Goal: Register for event/course

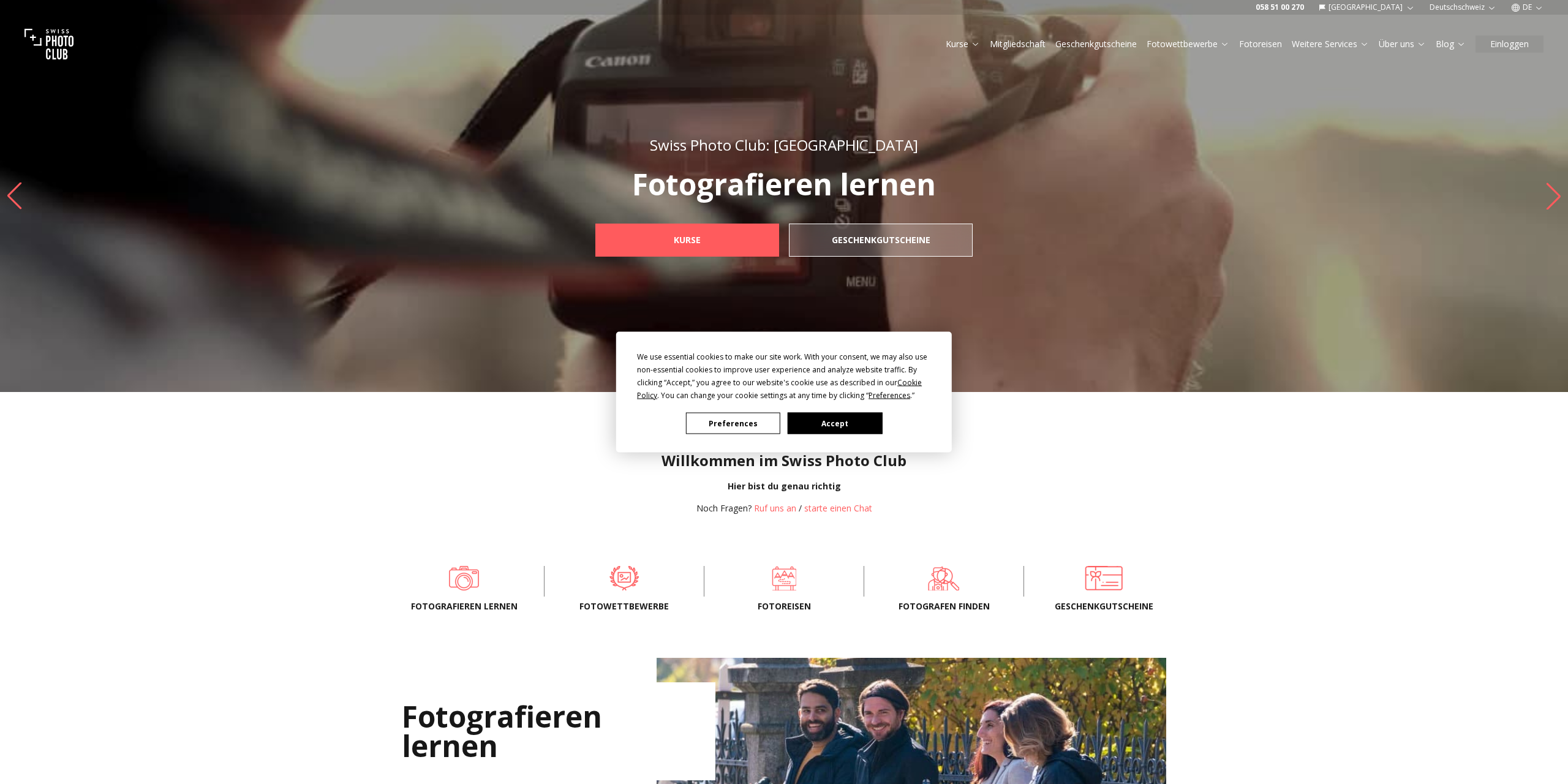
drag, startPoint x: 845, startPoint y: 425, endPoint x: 693, endPoint y: 405, distance: 153.3
click at [845, 425] on button "Accept" at bounding box center [834, 424] width 94 height 21
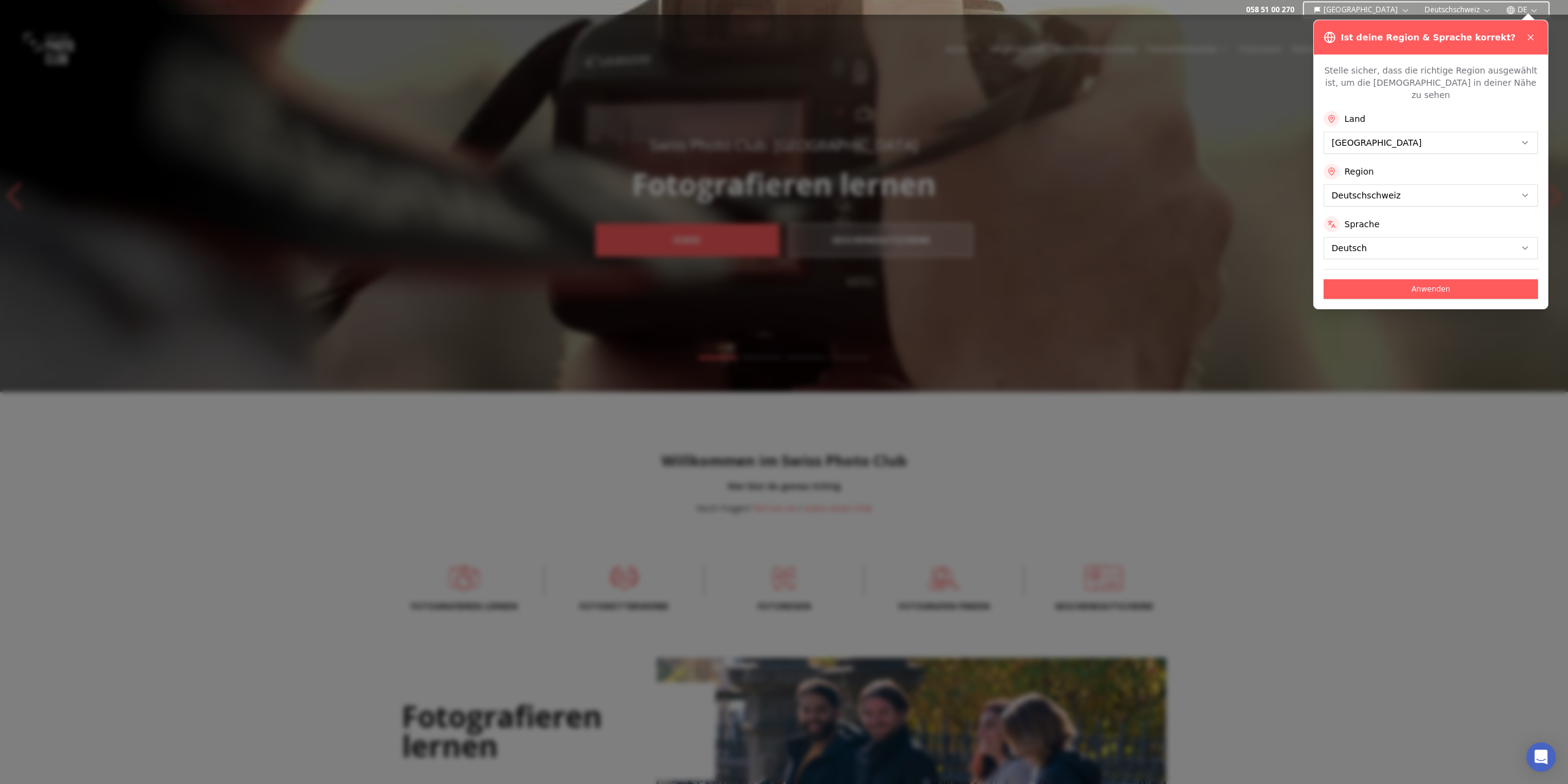
drag, startPoint x: 1441, startPoint y: 277, endPoint x: 1406, endPoint y: 266, distance: 36.7
click at [1440, 279] on button "Anwenden" at bounding box center [1431, 289] width 215 height 20
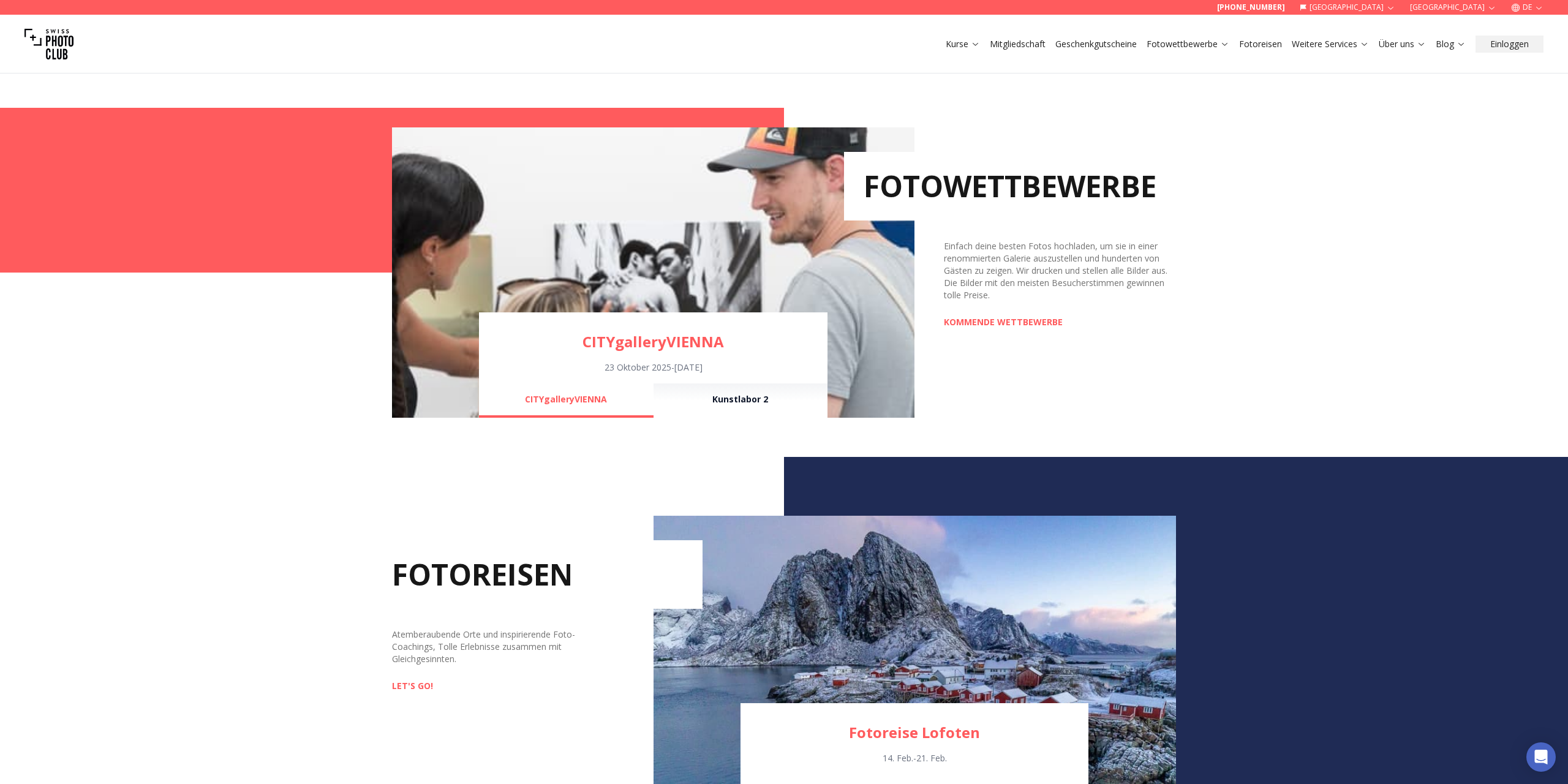
scroll to position [874, 0]
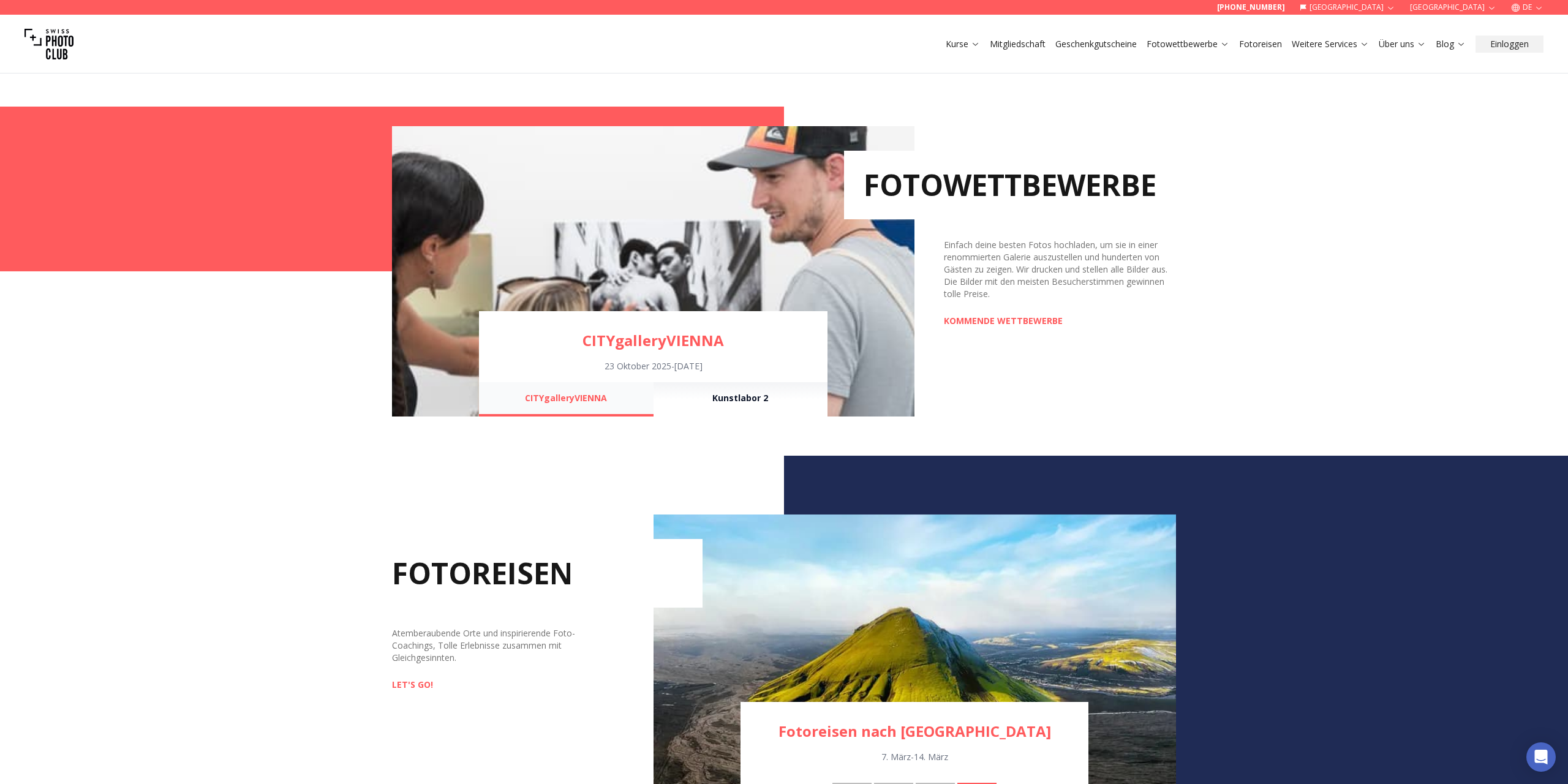
click at [584, 395] on button "CITYgalleryVIENNA" at bounding box center [566, 399] width 174 height 35
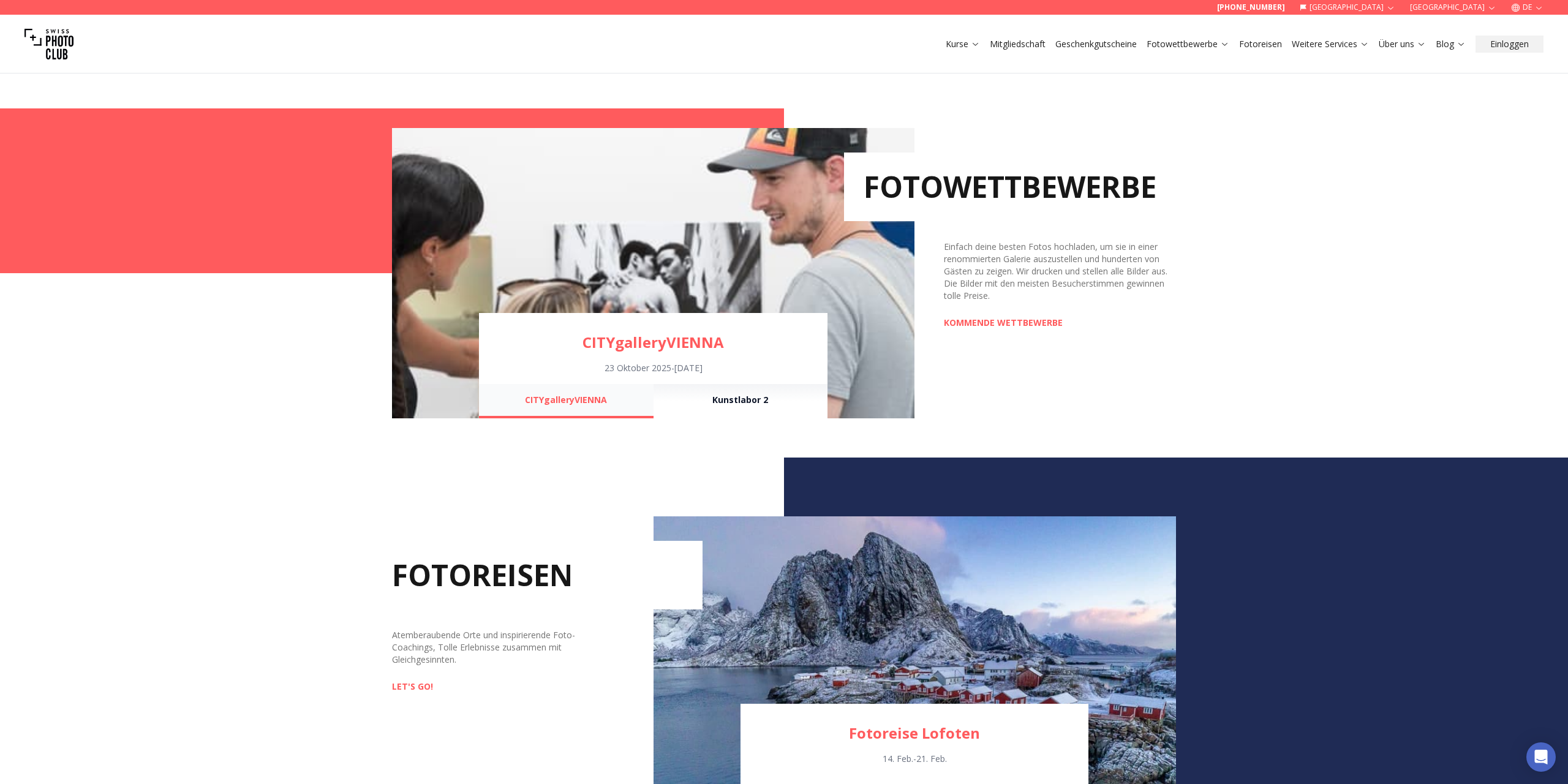
scroll to position [872, 0]
click at [967, 324] on link "KOMMENDE WETTBEWERBE" at bounding box center [1003, 324] width 119 height 13
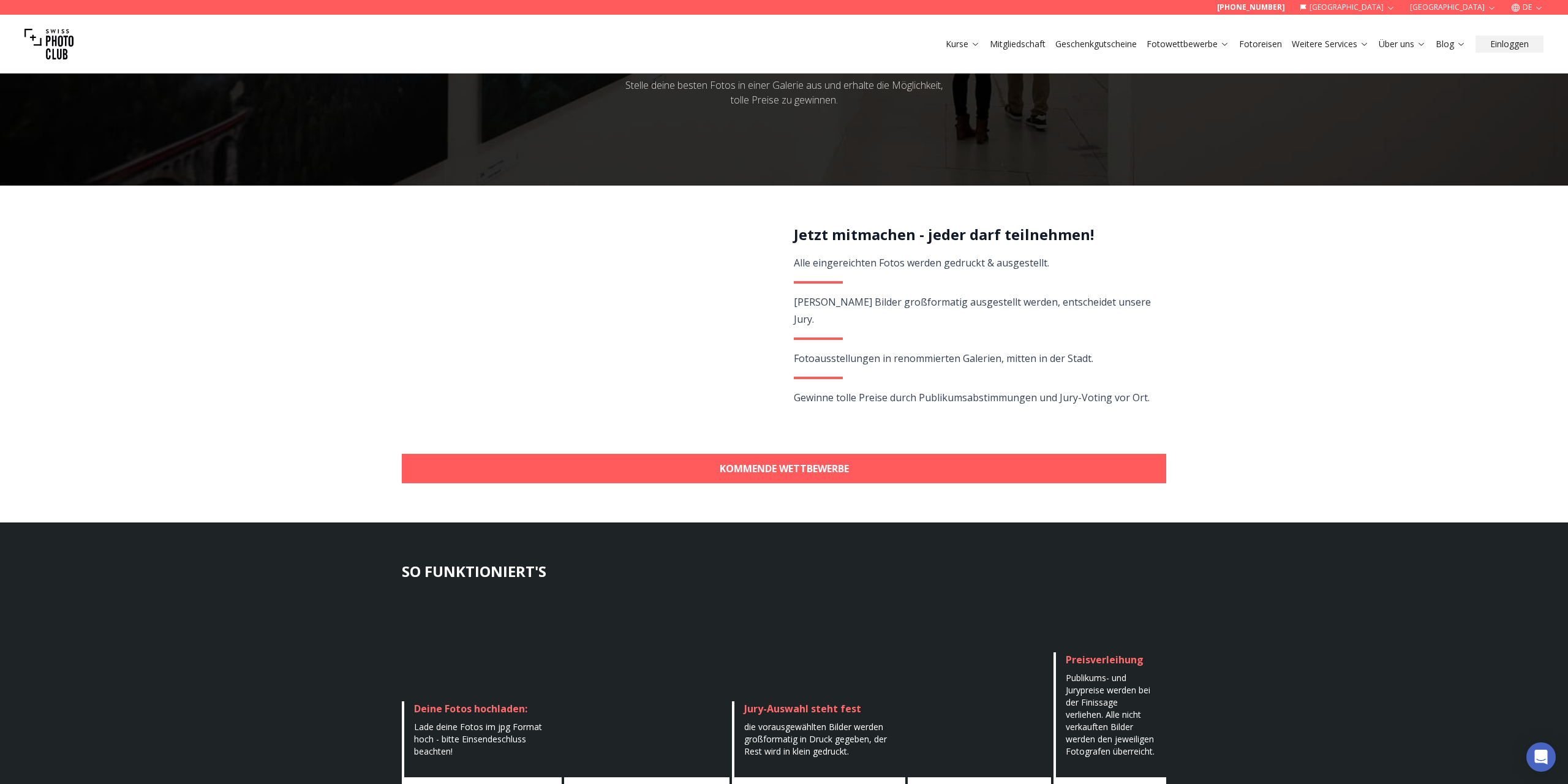
scroll to position [123, 0]
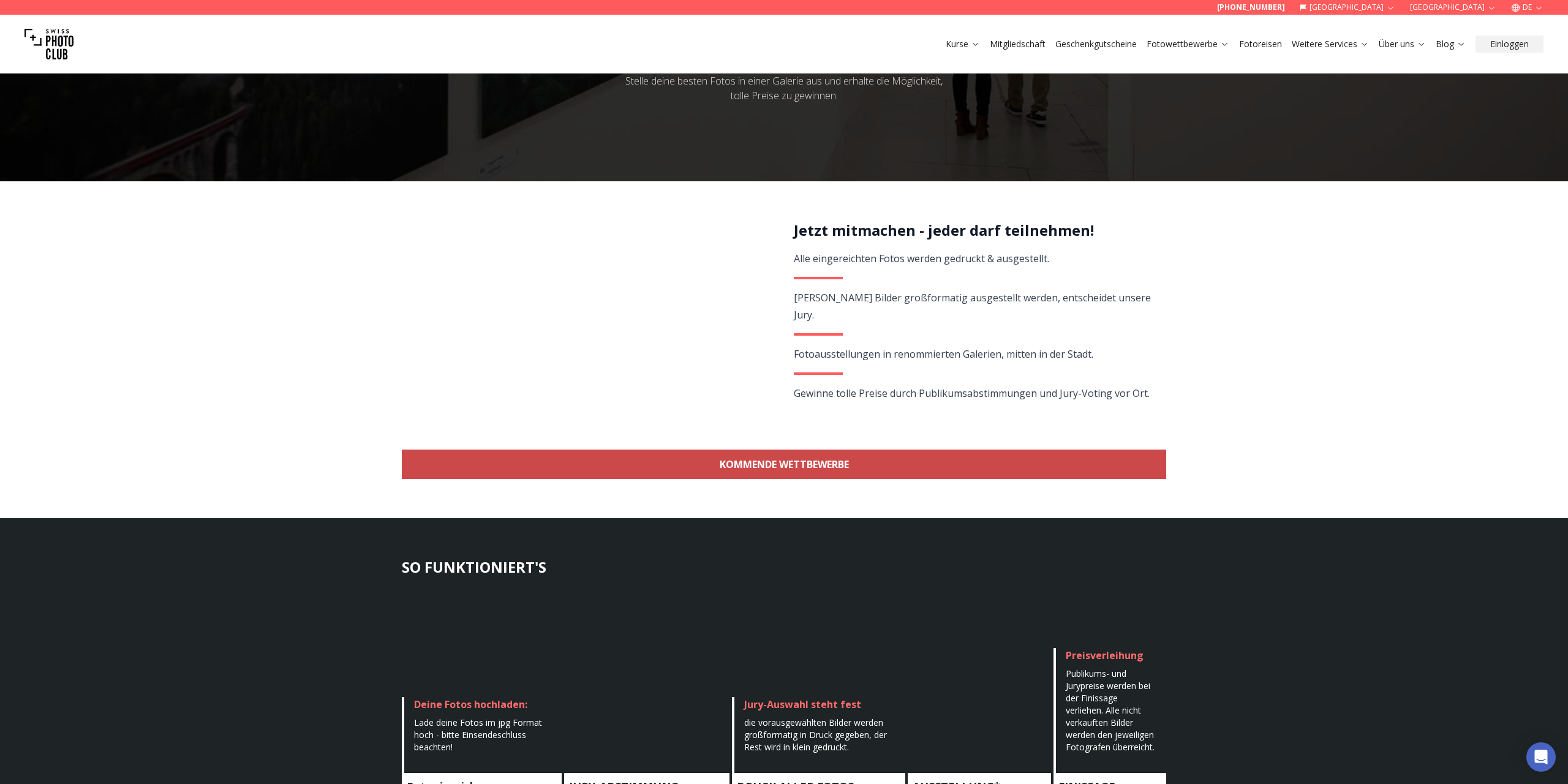
click at [791, 468] on link "KOMMENDE WETTBEWERBE" at bounding box center [784, 465] width 765 height 29
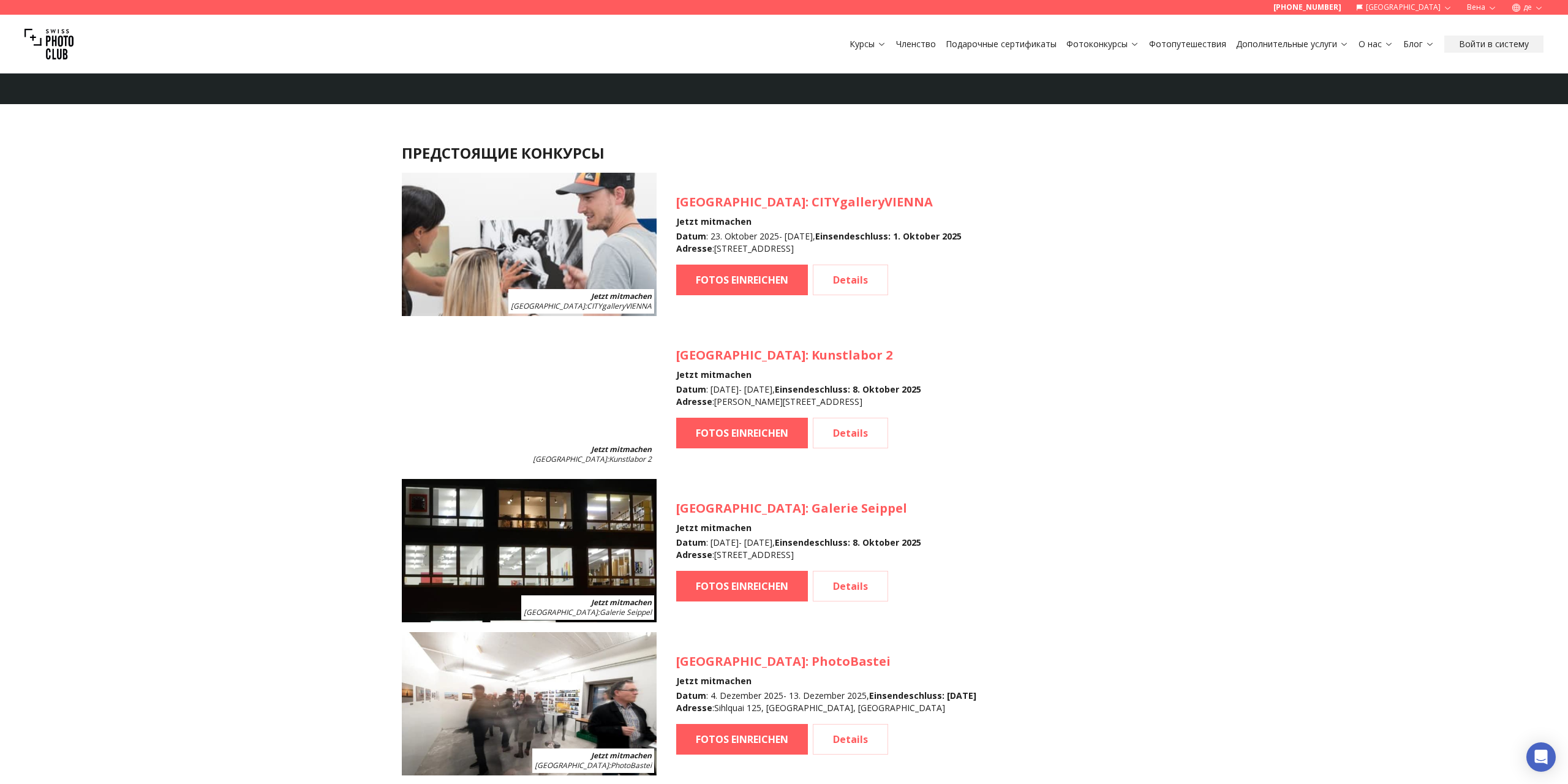
scroll to position [1118, 0]
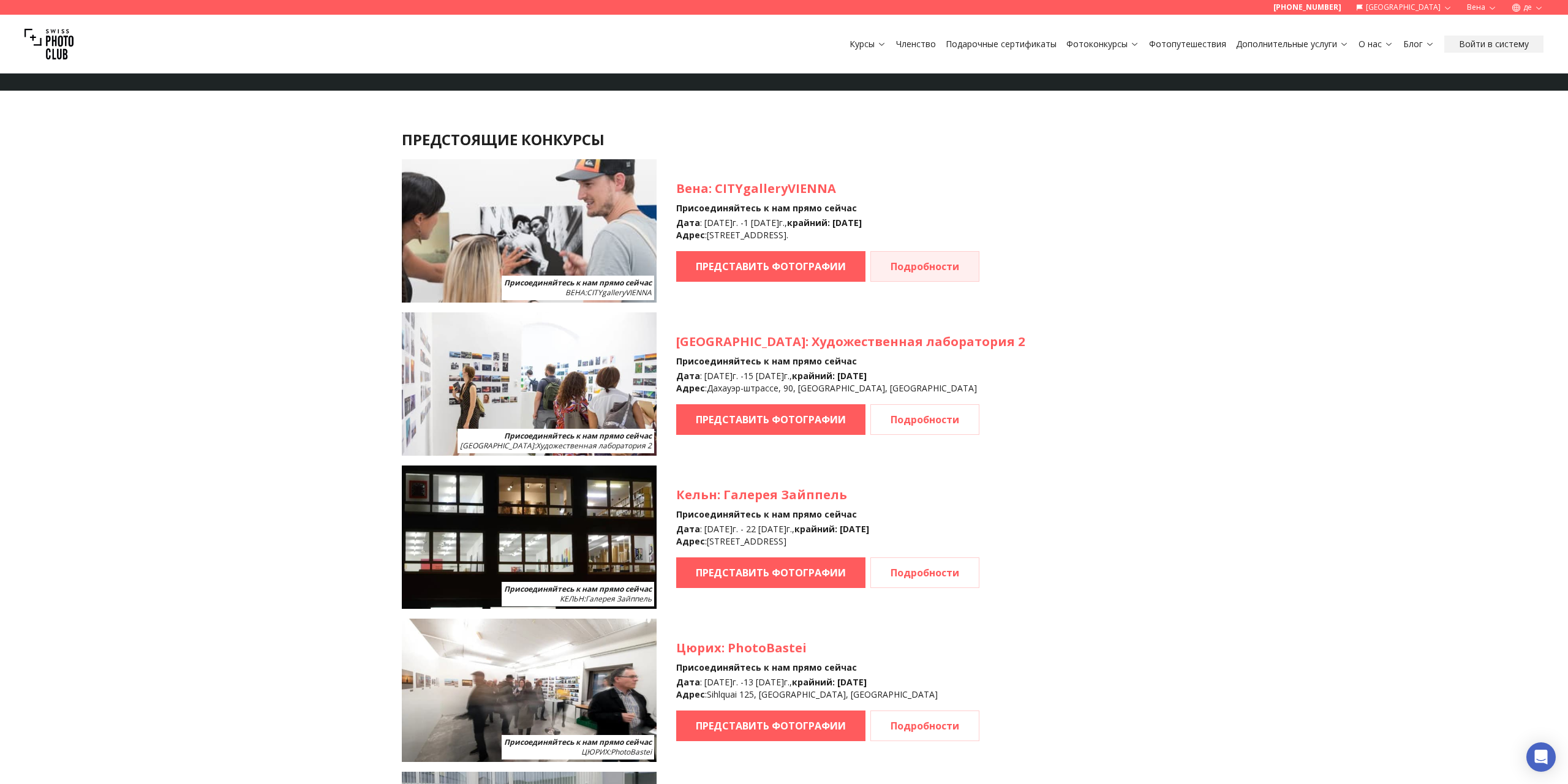
click at [920, 271] on link "Подробности" at bounding box center [925, 267] width 109 height 31
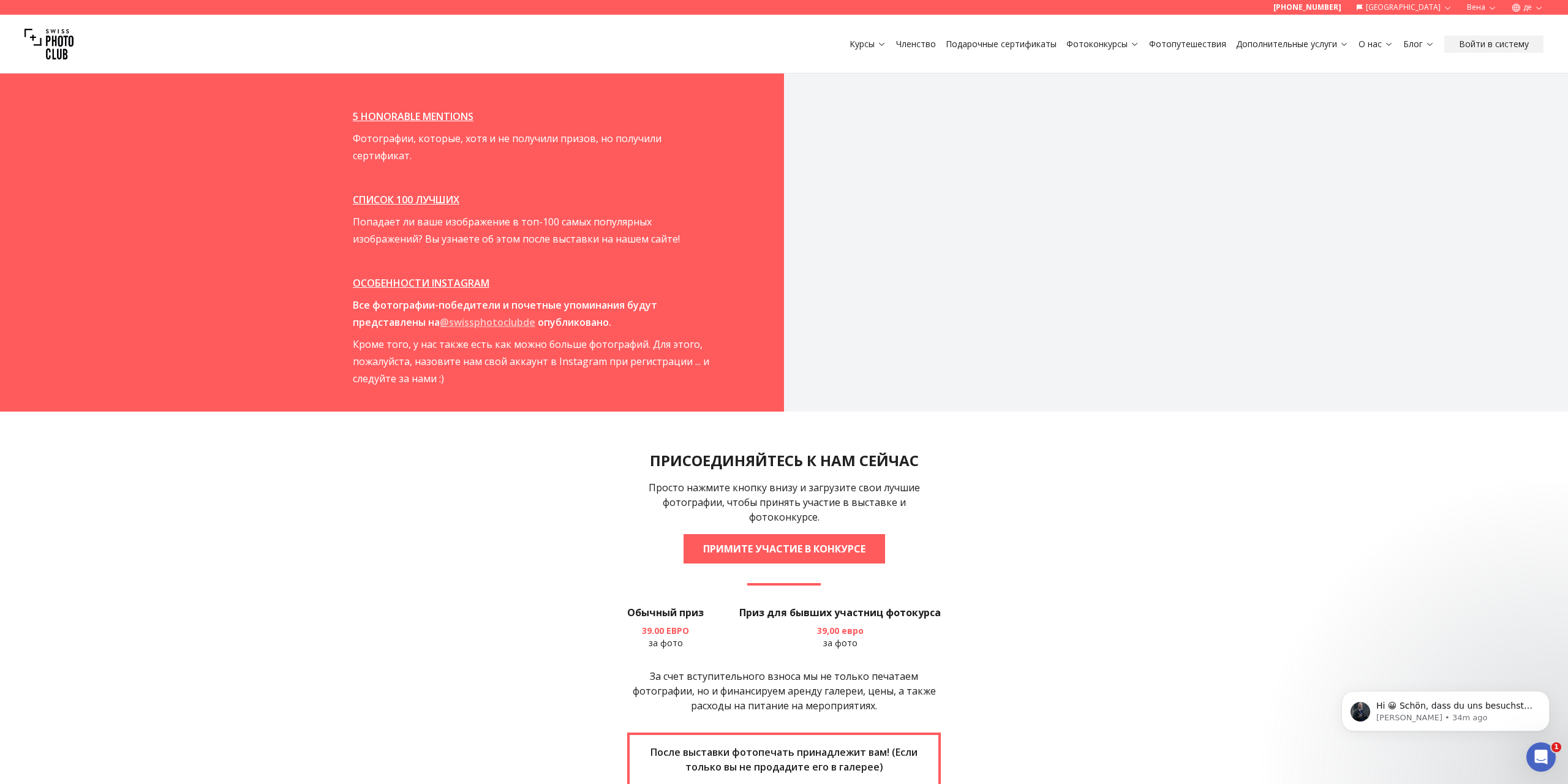
scroll to position [2016, 0]
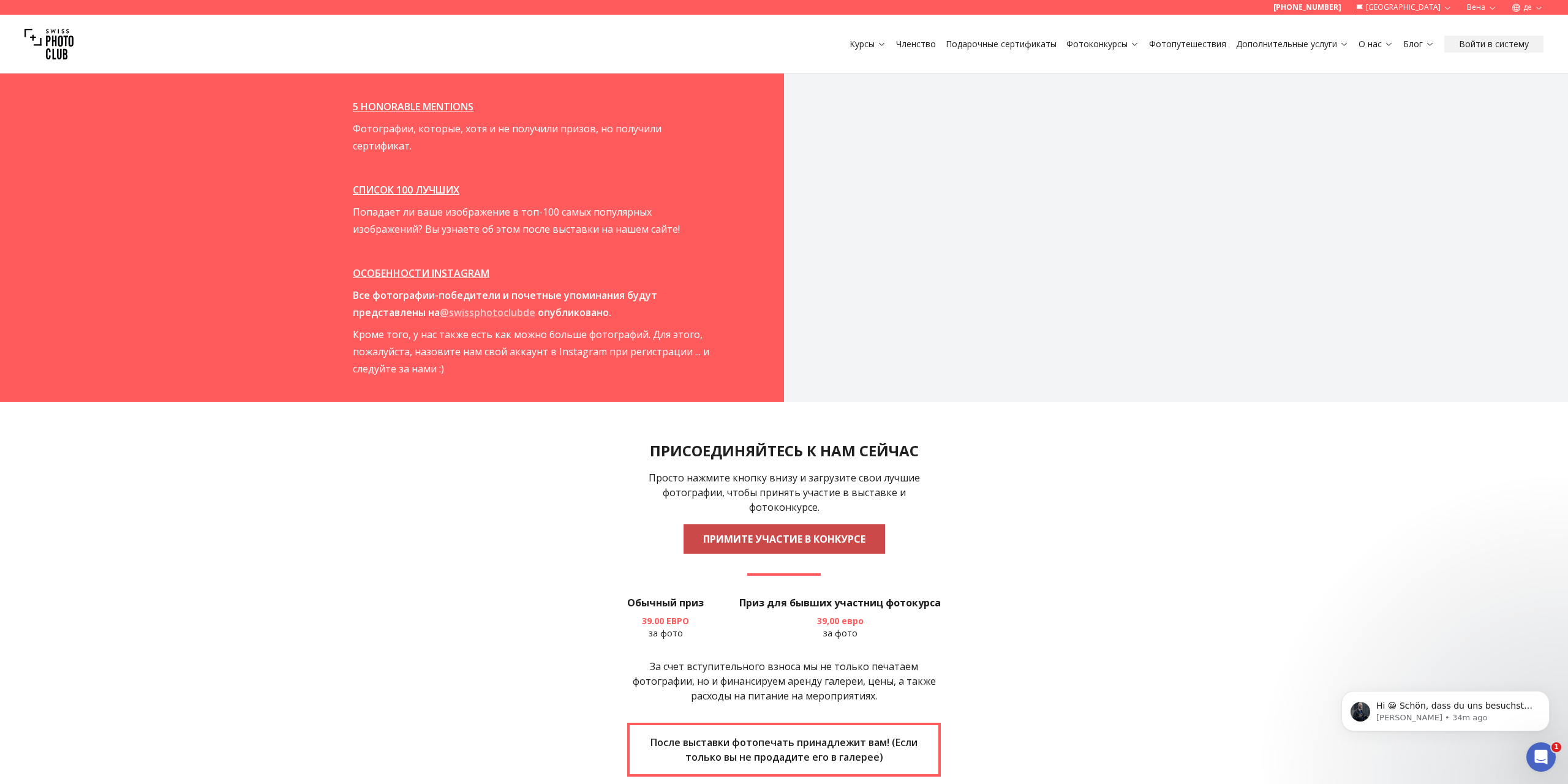
click at [793, 524] on link "ПРИМИТЕ УЧАСТИЕ В КОНКУРСЕ" at bounding box center [784, 539] width 201 height 29
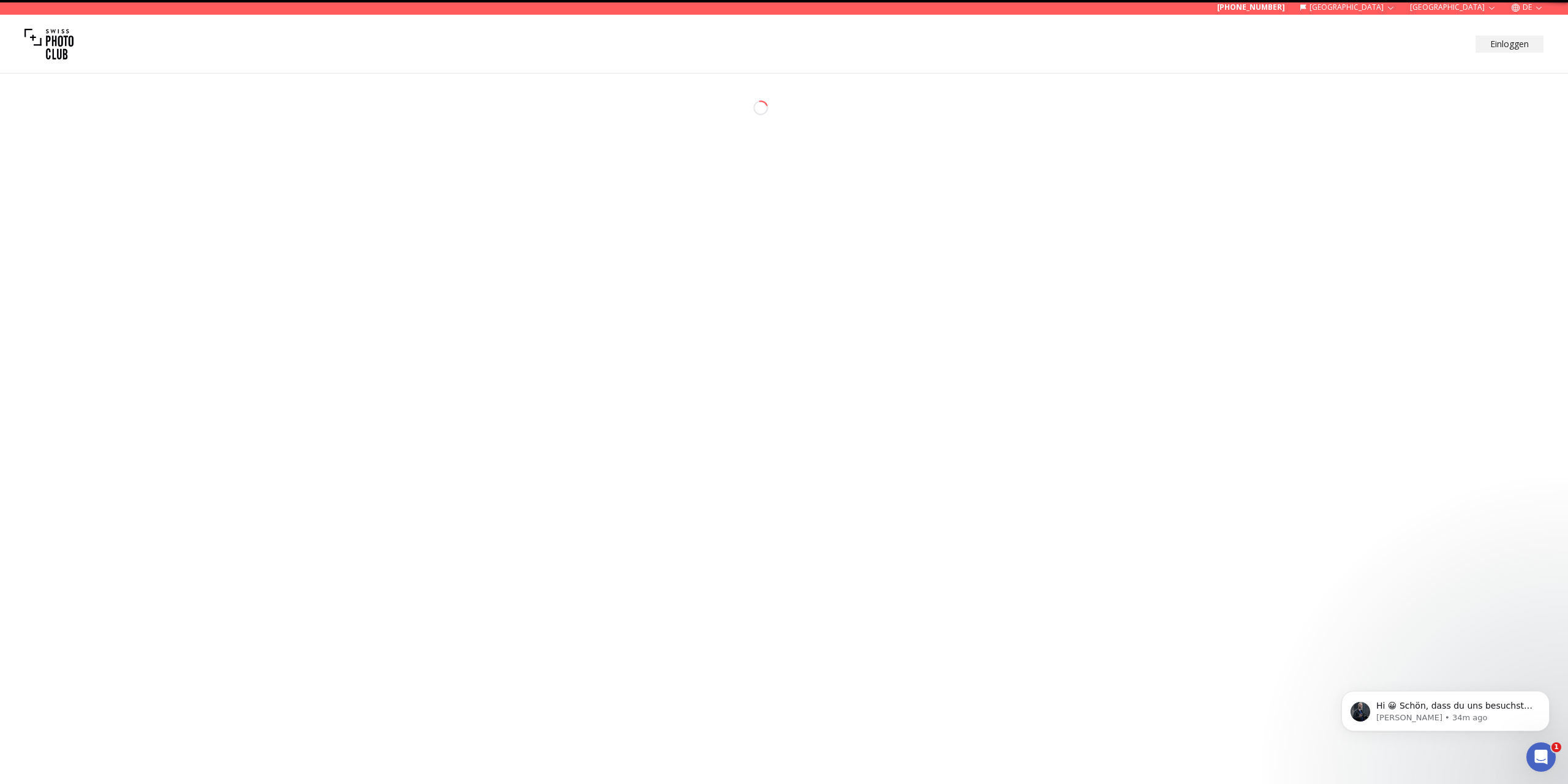
select select "*******"
